Goal: Navigation & Orientation: Find specific page/section

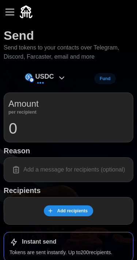
click at [9, 12] on div "button" at bounding box center [9, 12] width 9 height 1
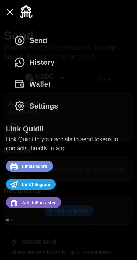
click at [21, 83] on icon "dots" at bounding box center [20, 84] width 12 height 12
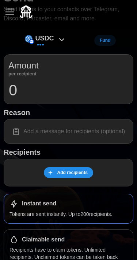
scroll to position [59, 0]
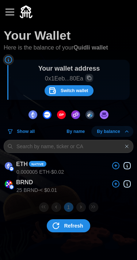
click at [9, 18] on button "button" at bounding box center [10, 12] width 12 height 12
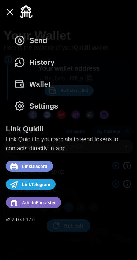
click at [18, 38] on icon "dots" at bounding box center [20, 41] width 12 height 12
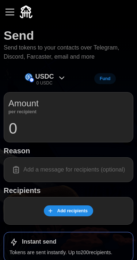
click at [12, 17] on button "button" at bounding box center [10, 12] width 12 height 12
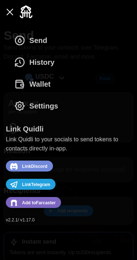
click at [22, 62] on icon "dots" at bounding box center [20, 62] width 12 height 12
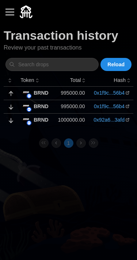
click at [10, 8] on button "button" at bounding box center [10, 12] width 12 height 12
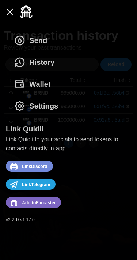
click at [21, 100] on span "Settings" at bounding box center [36, 105] width 44 height 21
